Goal: Check status: Check status

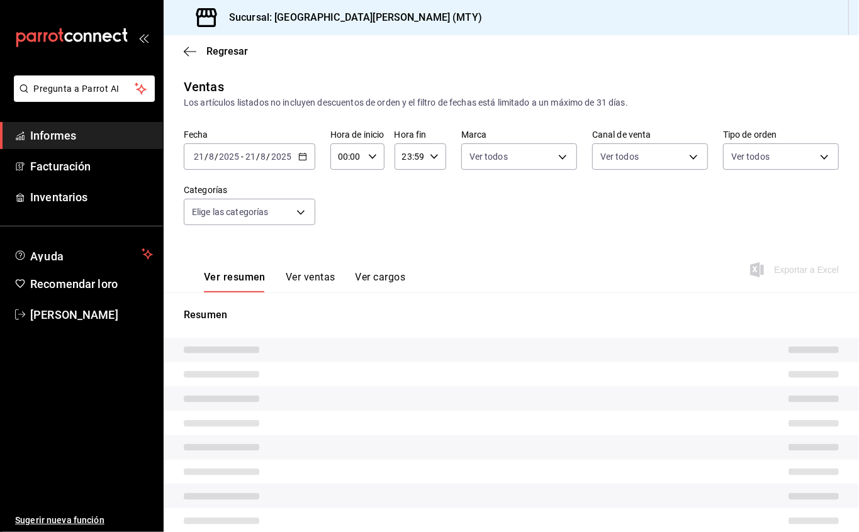
type input "17:59"
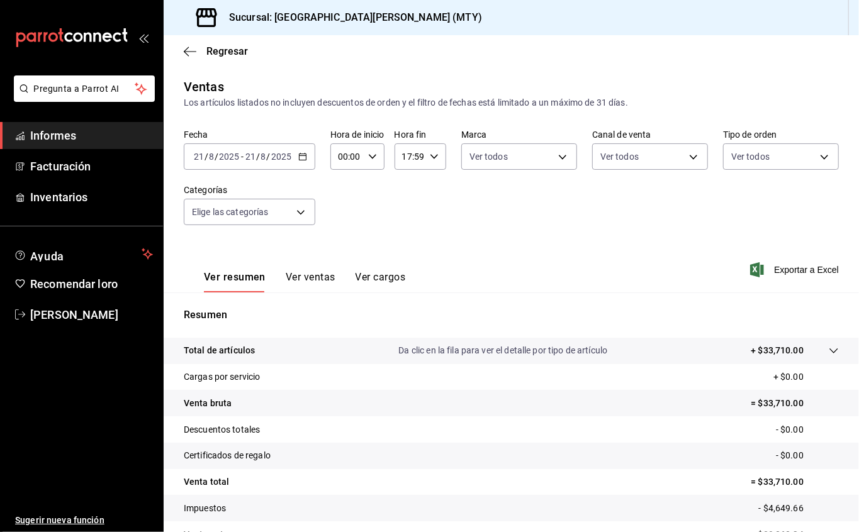
scroll to position [70, 0]
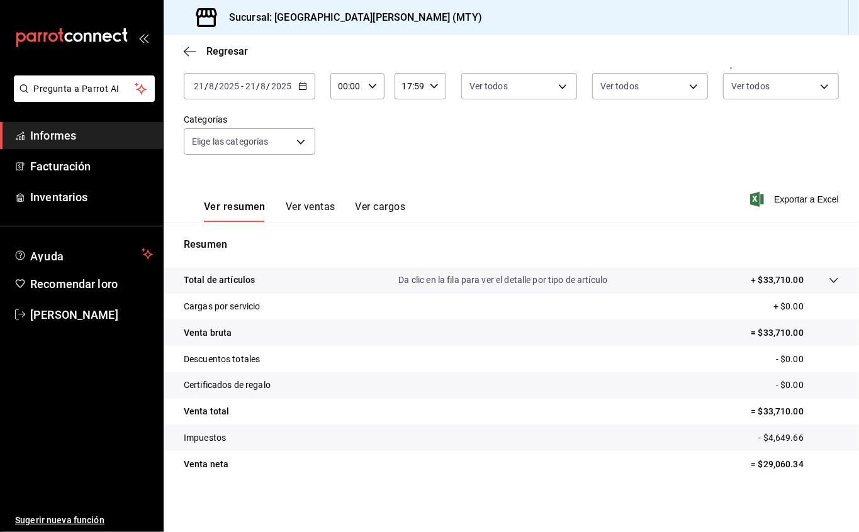
click at [501, 176] on div "Ver resumen Ver ventas Ver cargos Exportar a Excel" at bounding box center [511, 196] width 695 height 52
click at [220, 52] on font "Regresar" at bounding box center [227, 51] width 42 height 12
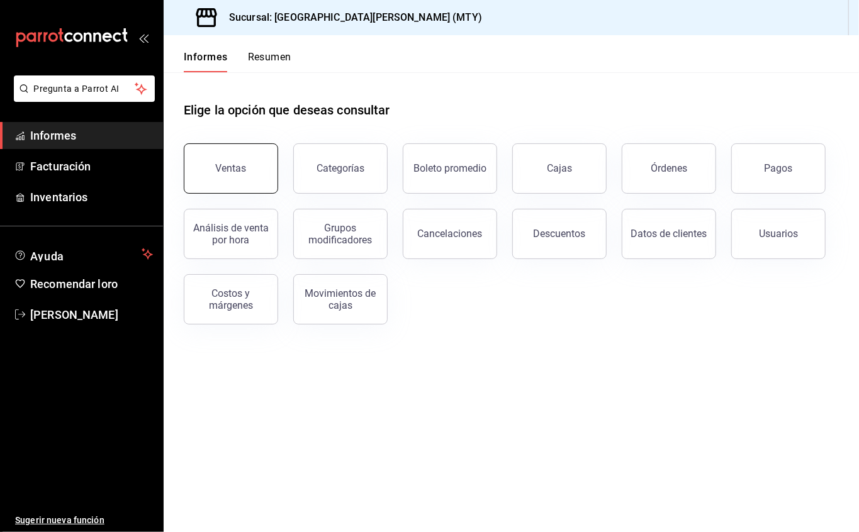
click at [247, 169] on button "Ventas" at bounding box center [231, 168] width 94 height 50
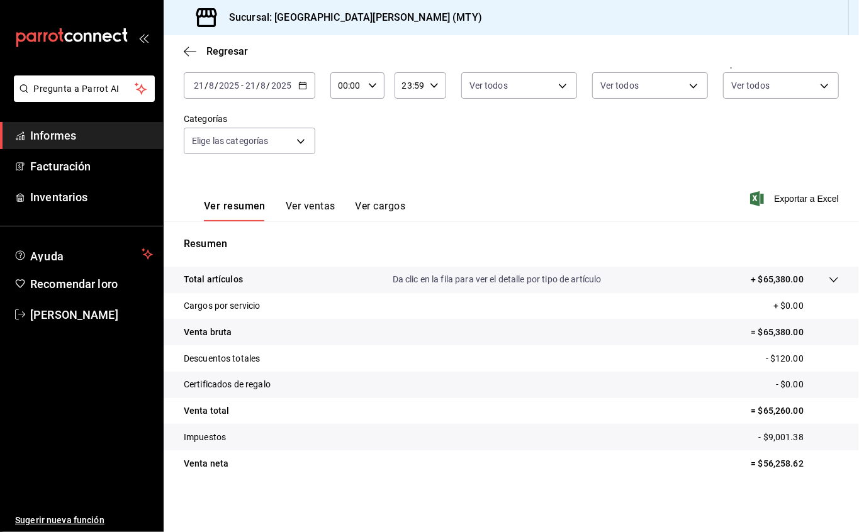
scroll to position [70, 0]
